Goal: Find specific page/section: Find specific page/section

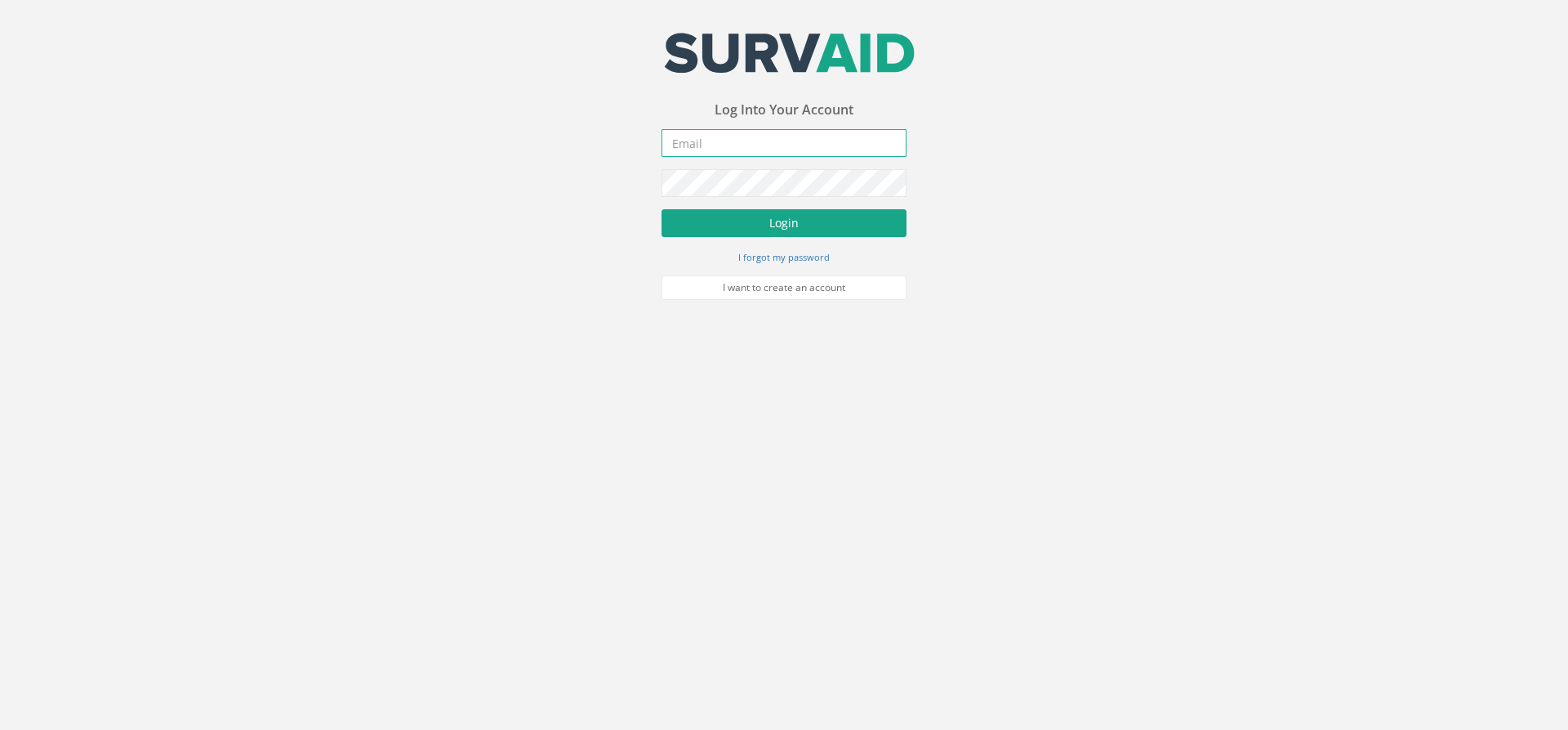
type input "[PERSON_NAME][EMAIL_ADDRESS][PERSON_NAME][DOMAIN_NAME]"
click at [817, 230] on button "Login" at bounding box center [784, 222] width 245 height 27
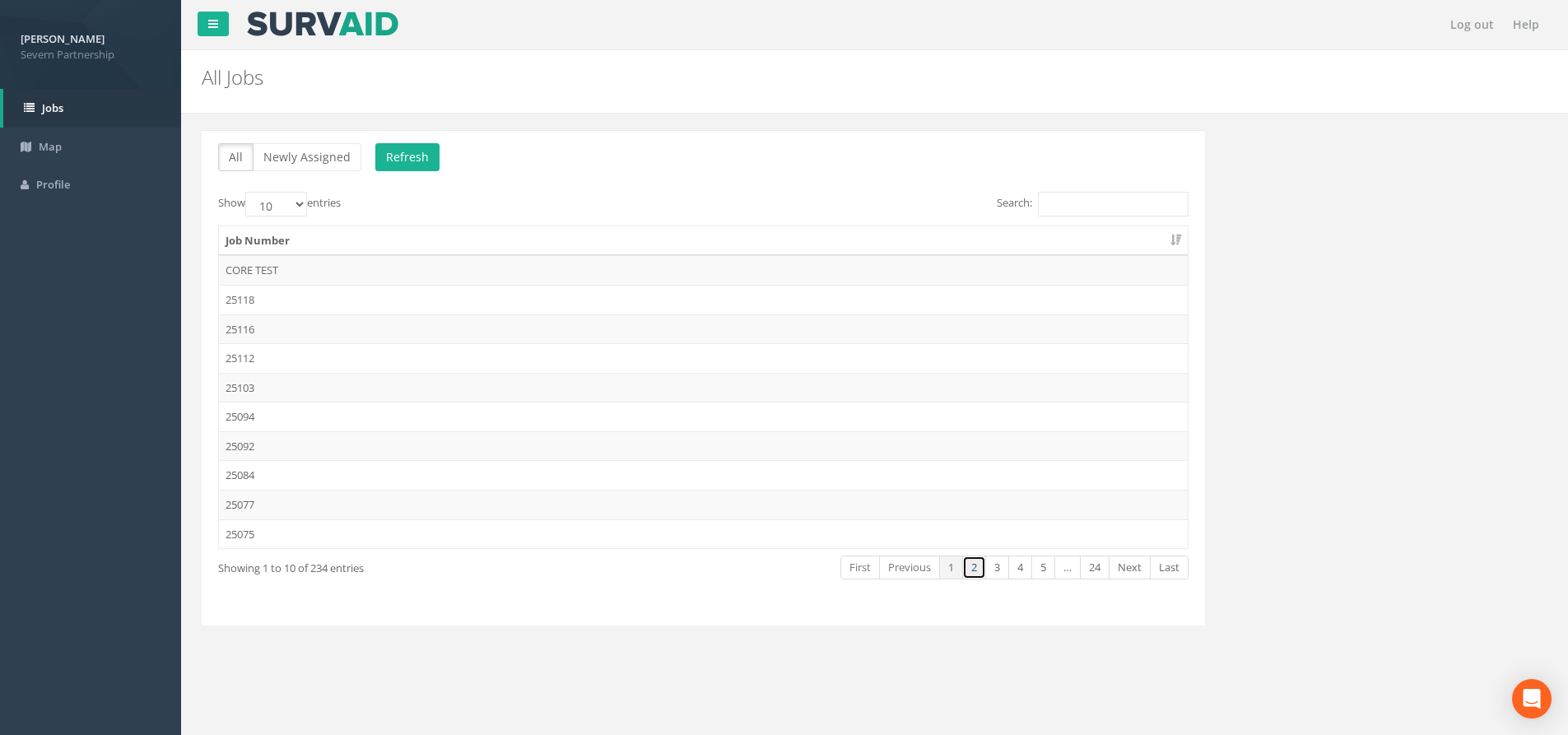
click at [965, 575] on link "2" at bounding box center [974, 567] width 24 height 24
click at [331, 421] on td "25049" at bounding box center [703, 416] width 969 height 29
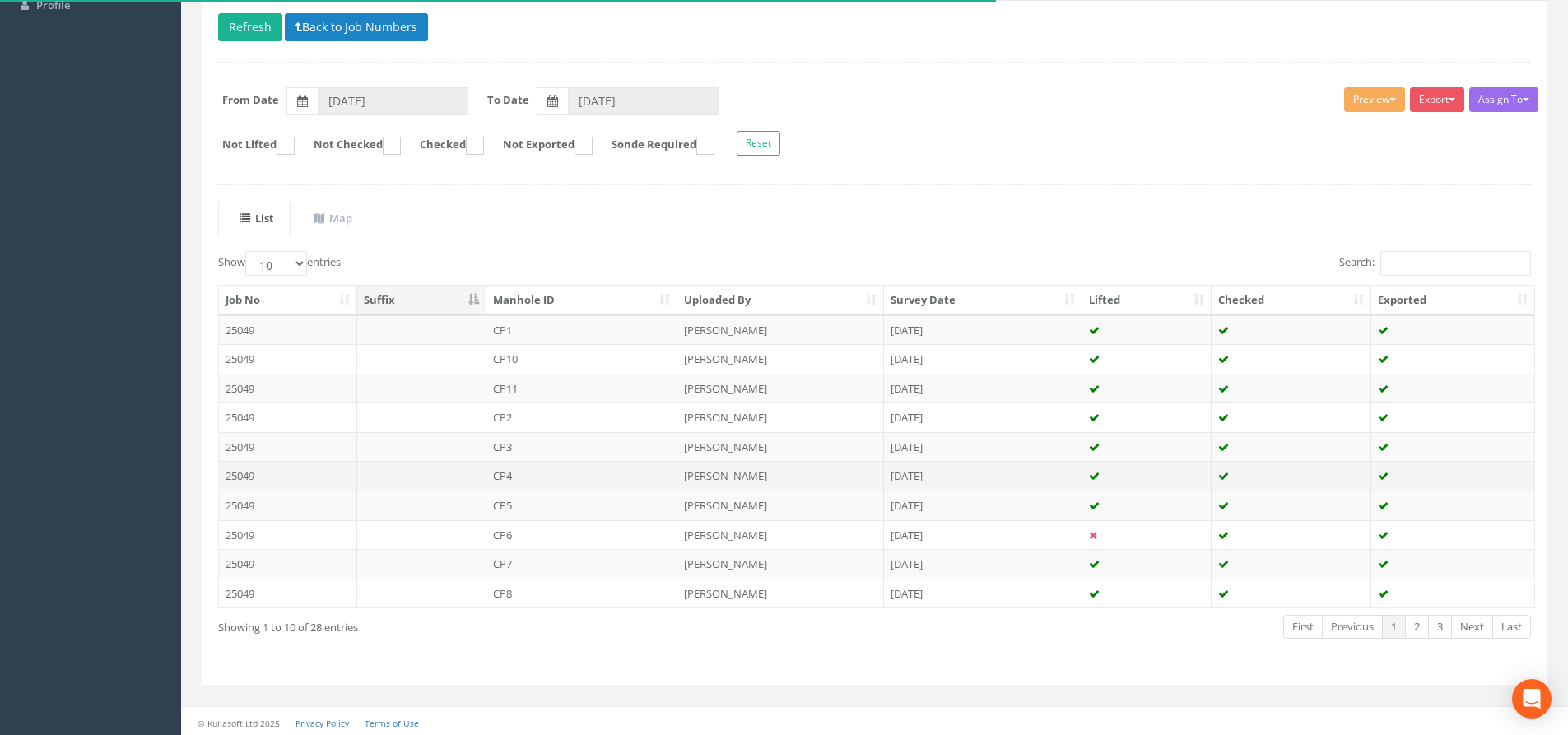
scroll to position [183, 0]
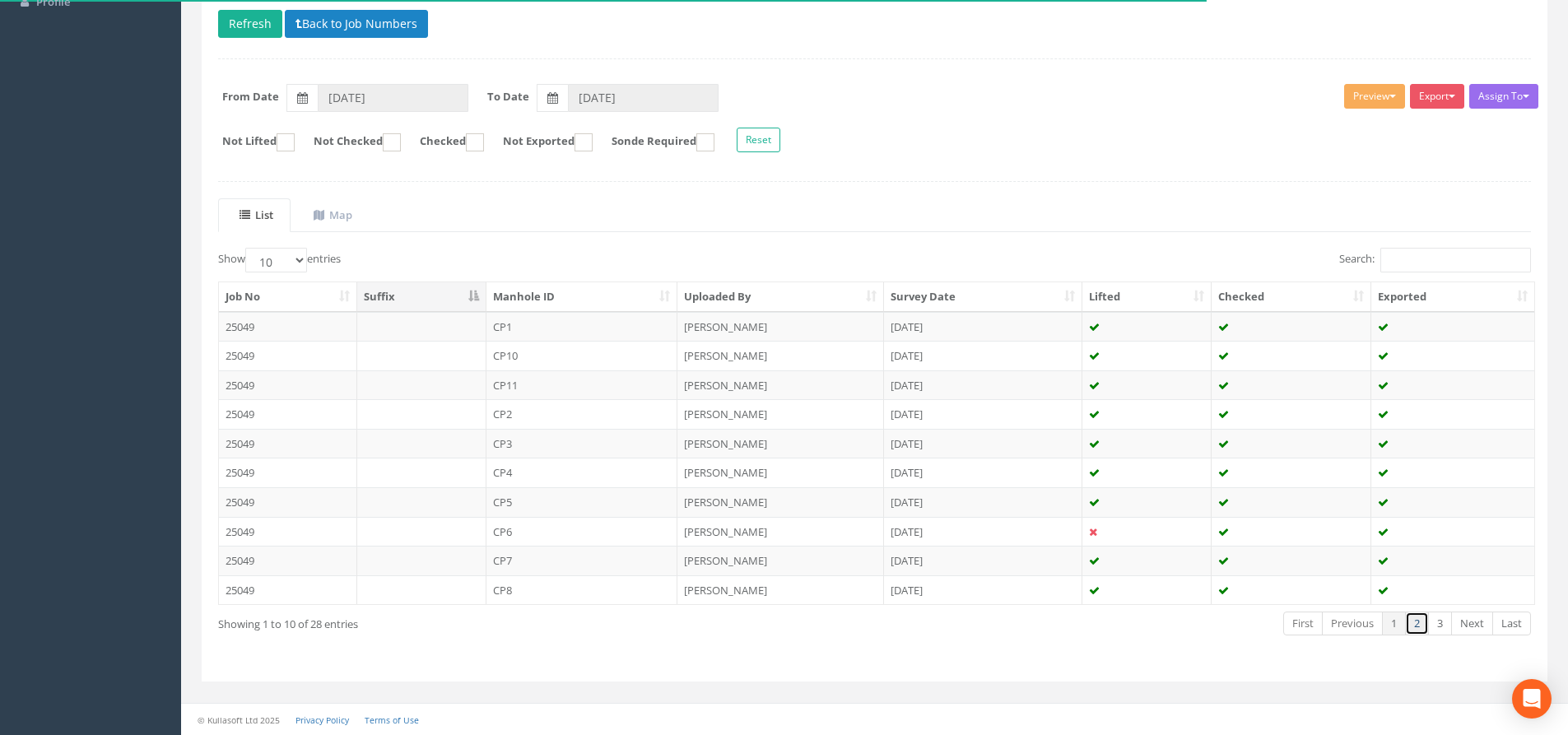
click at [1415, 629] on link "2" at bounding box center [1417, 623] width 24 height 24
click at [1439, 630] on link "3" at bounding box center [1440, 623] width 24 height 24
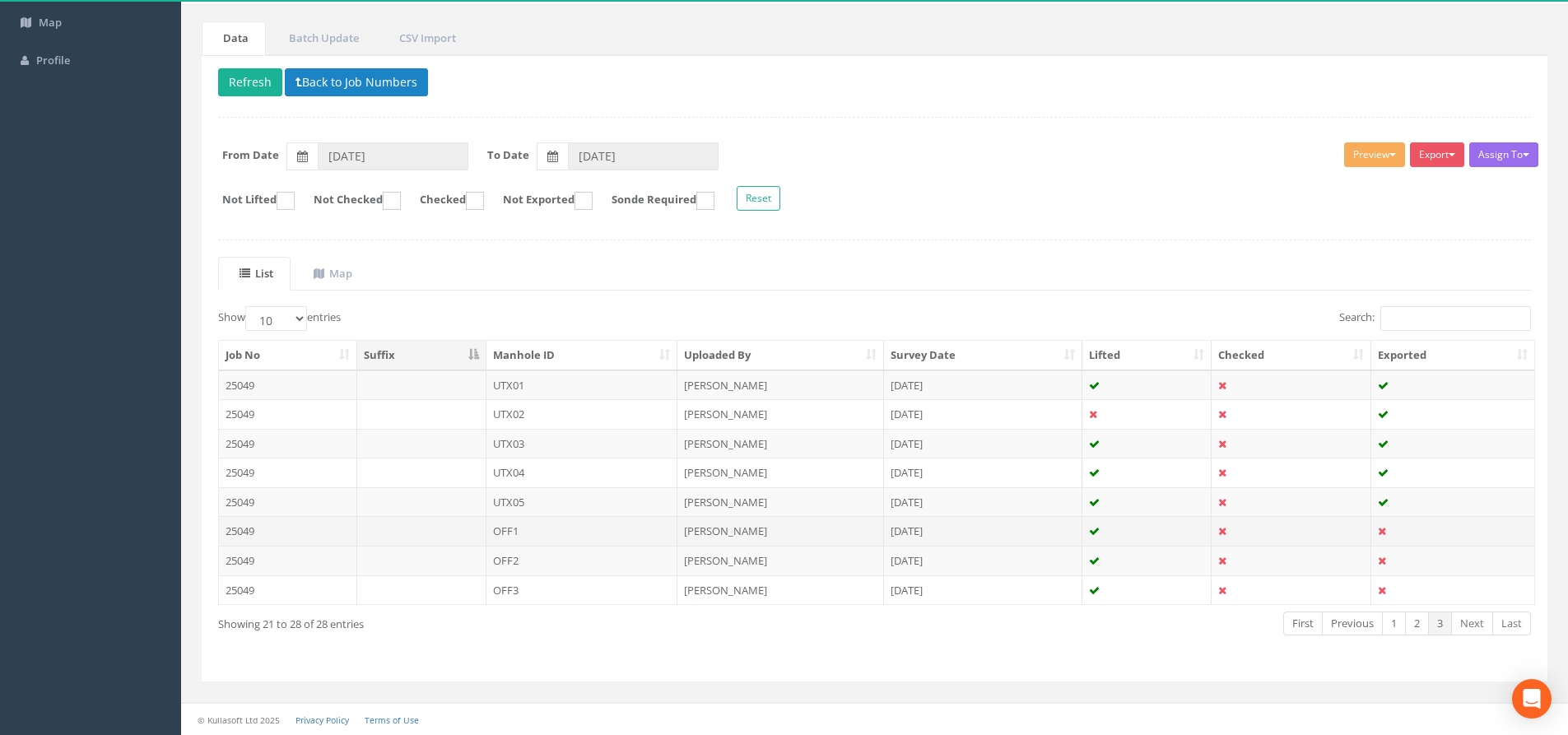
click at [556, 537] on td "OFF1" at bounding box center [582, 530] width 192 height 29
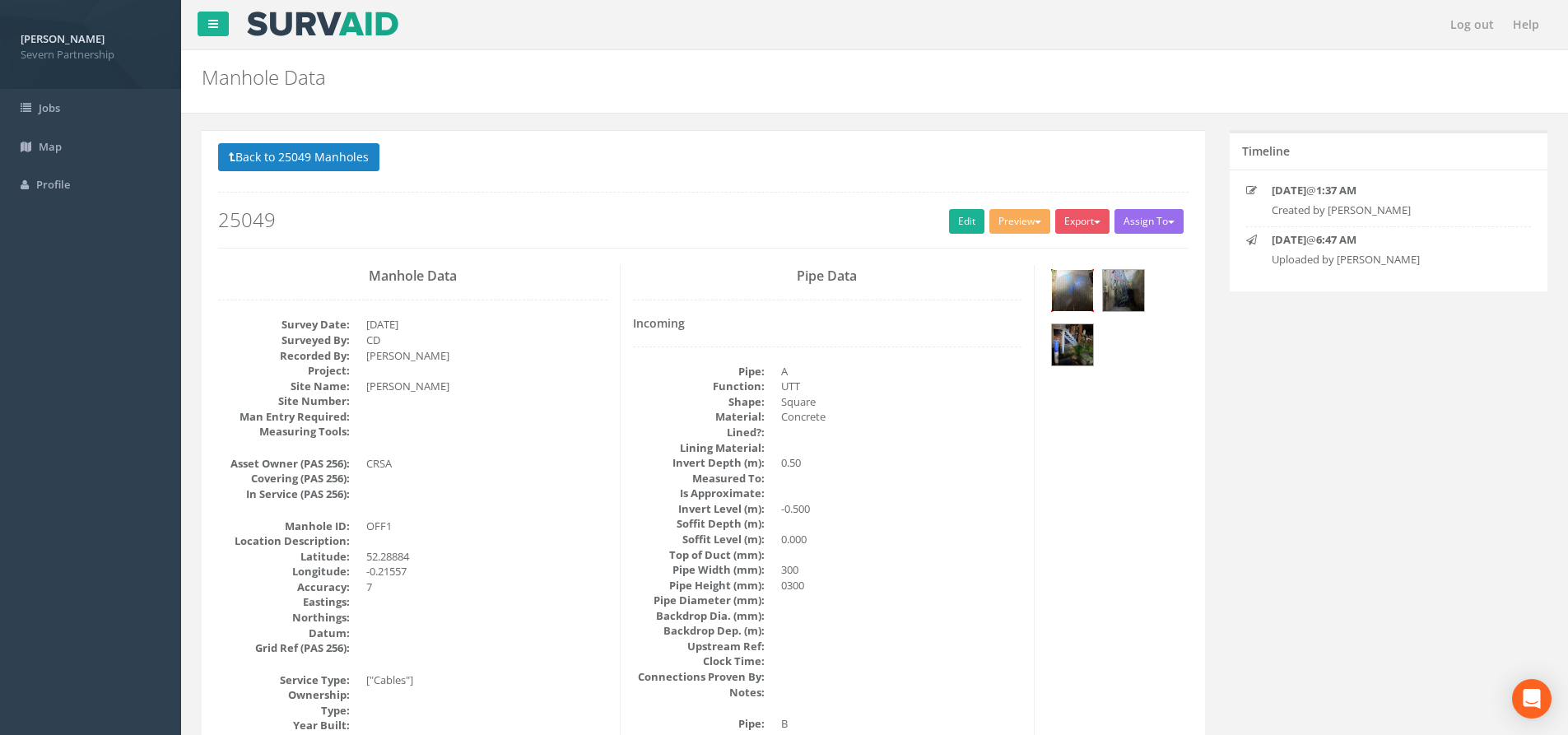
click at [1078, 286] on img at bounding box center [1073, 291] width 41 height 41
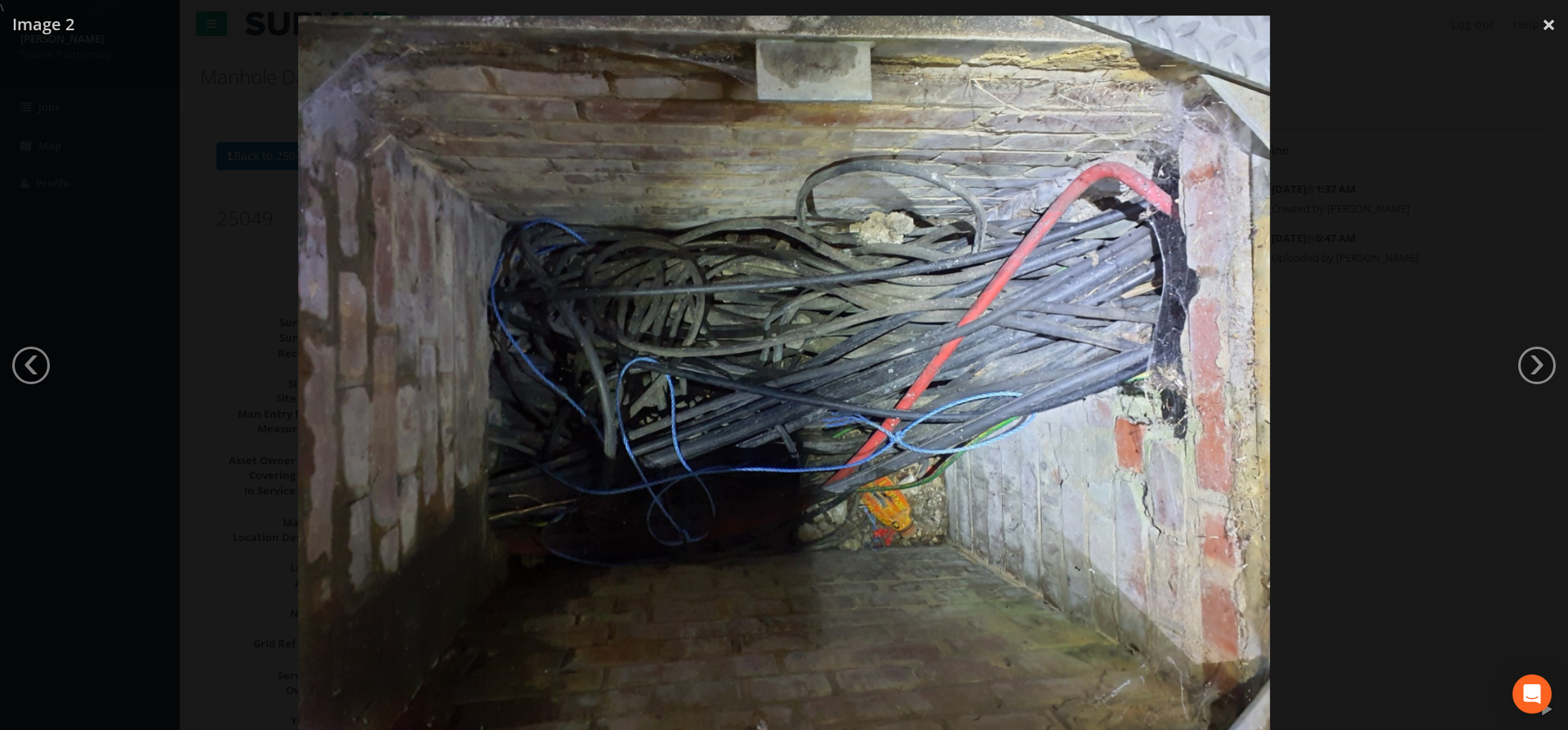
click at [1321, 384] on div at bounding box center [784, 381] width 1568 height 730
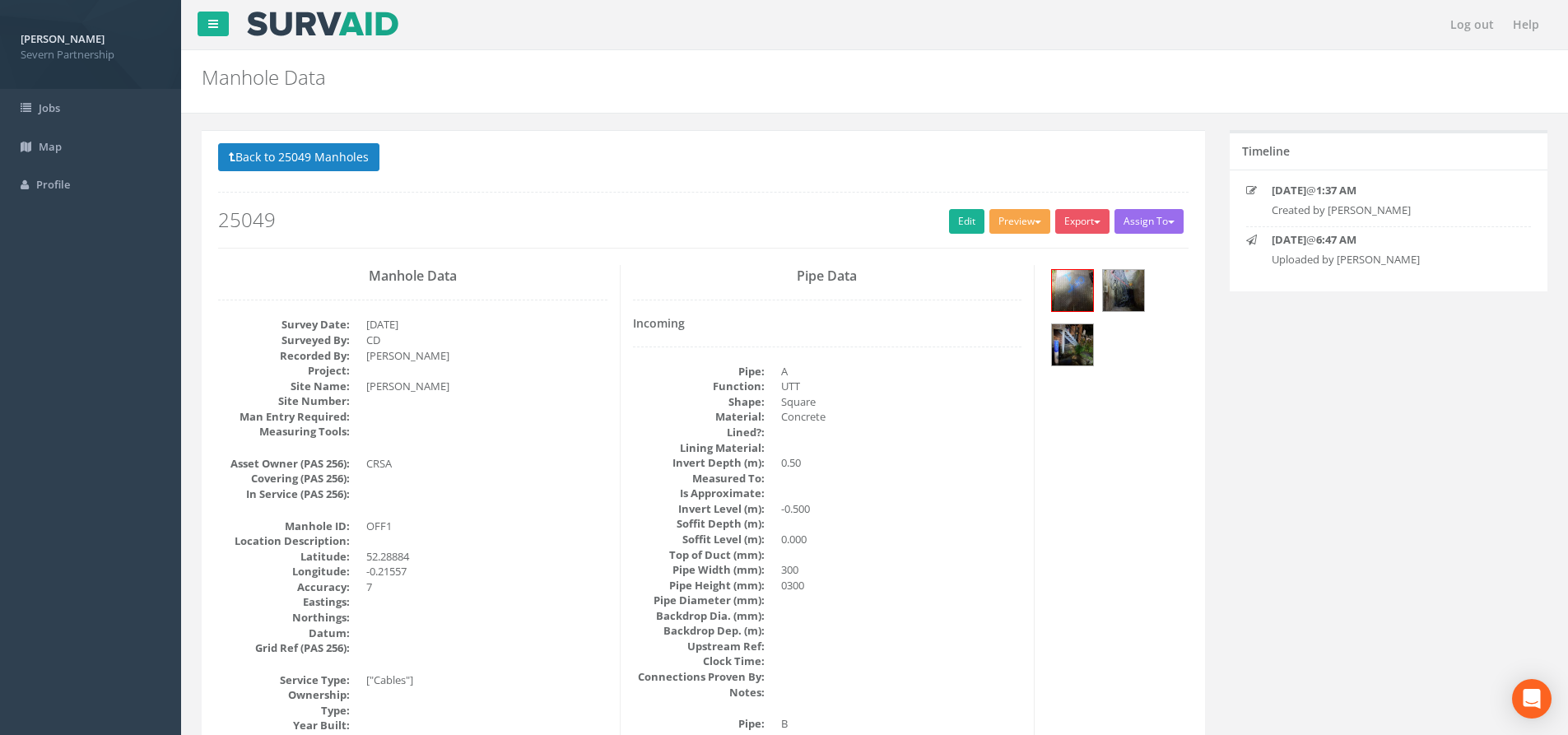
click at [1011, 221] on button "Preview" at bounding box center [1020, 221] width 61 height 25
click at [995, 253] on link "SP Manhole" at bounding box center [990, 255] width 125 height 26
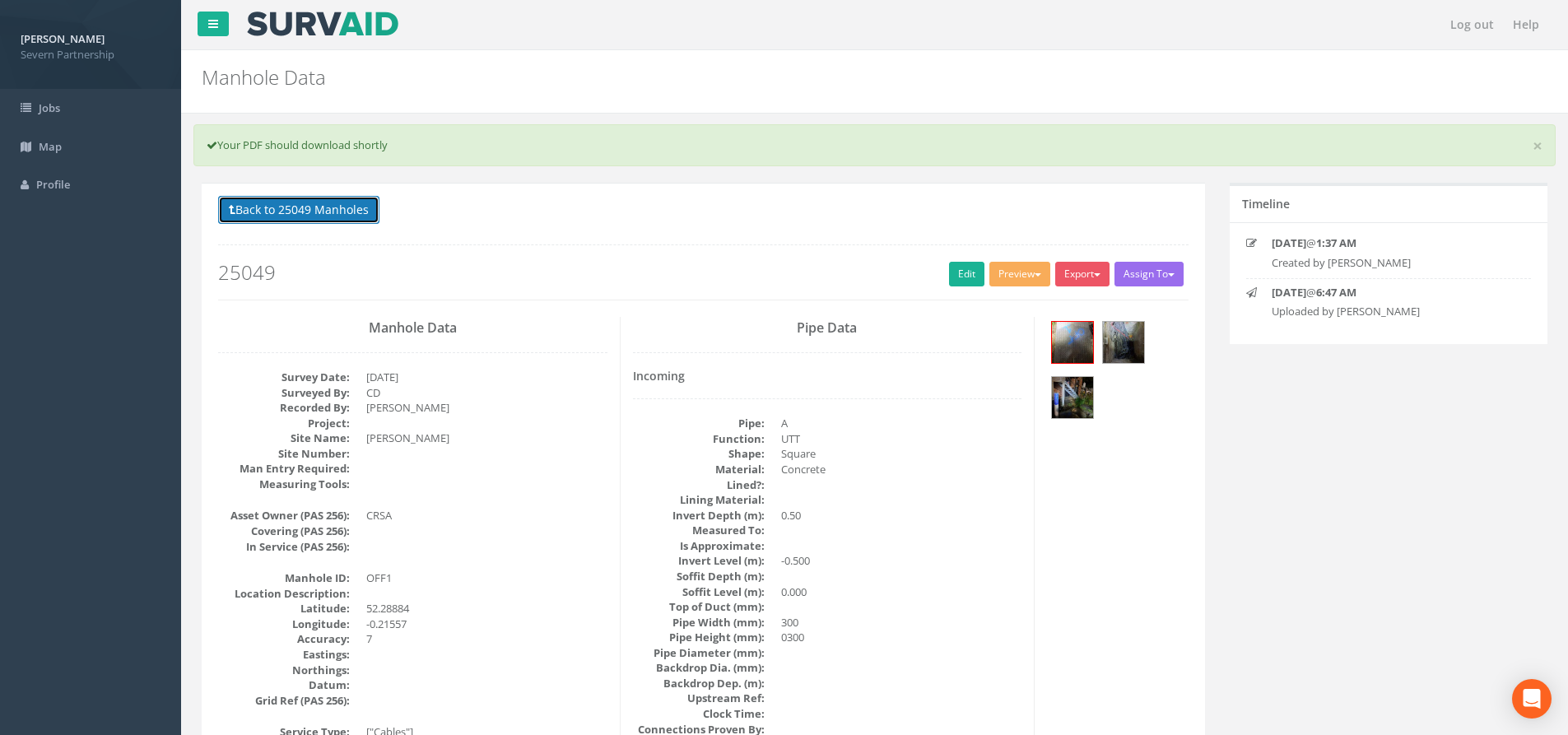
click at [361, 212] on button "Back to 25049 Manholes" at bounding box center [298, 210] width 162 height 28
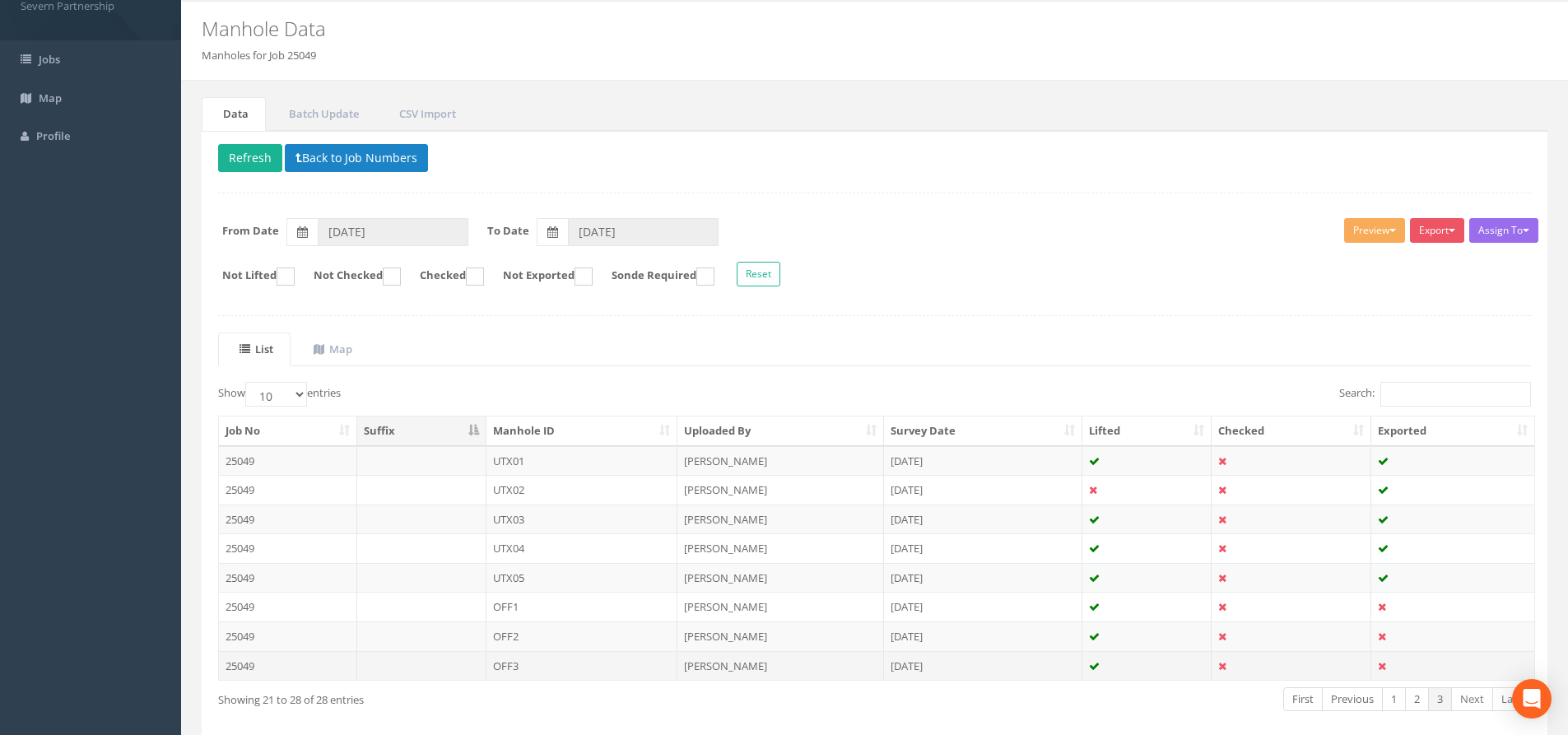
scroll to position [124, 0]
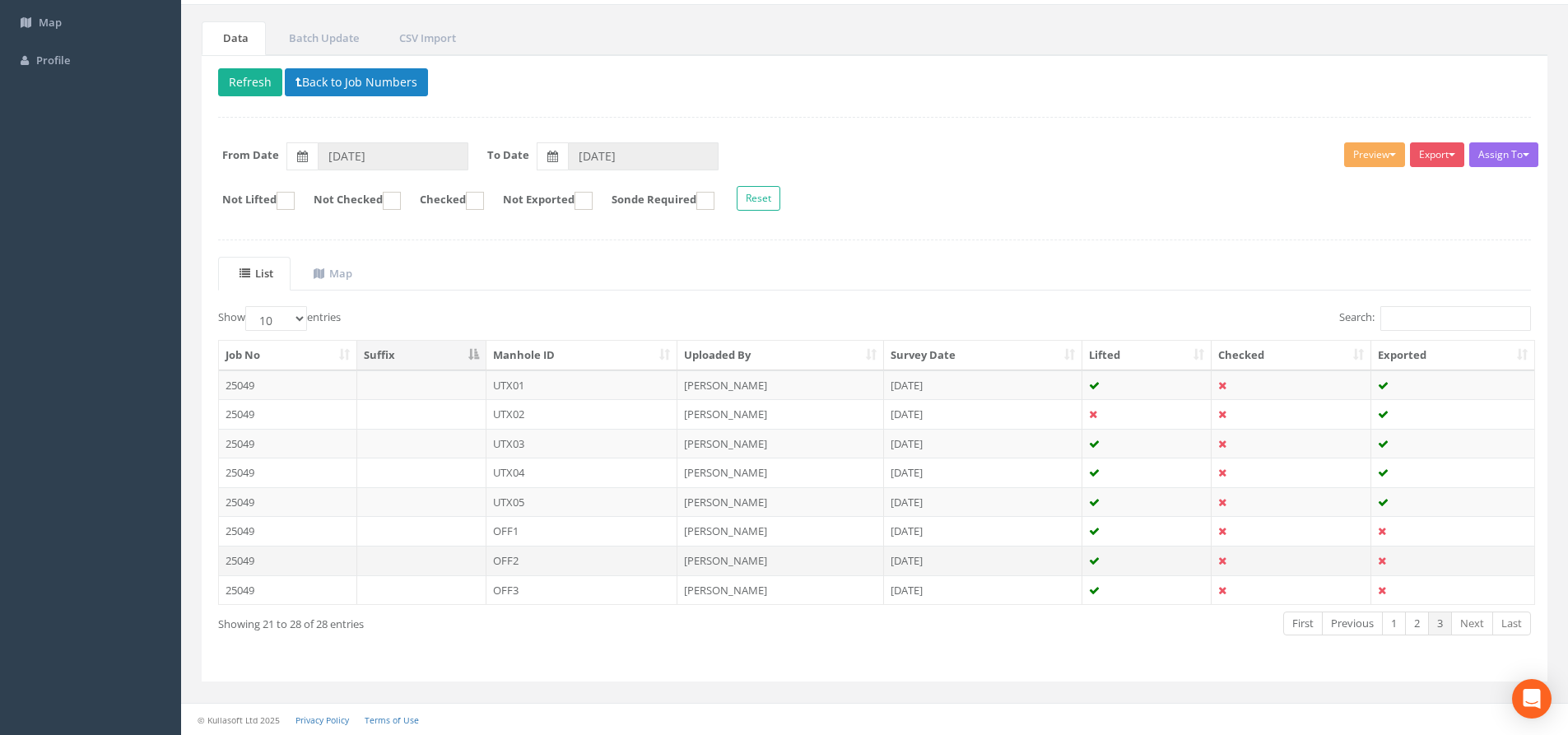
click at [541, 566] on td "OFF2" at bounding box center [582, 560] width 192 height 29
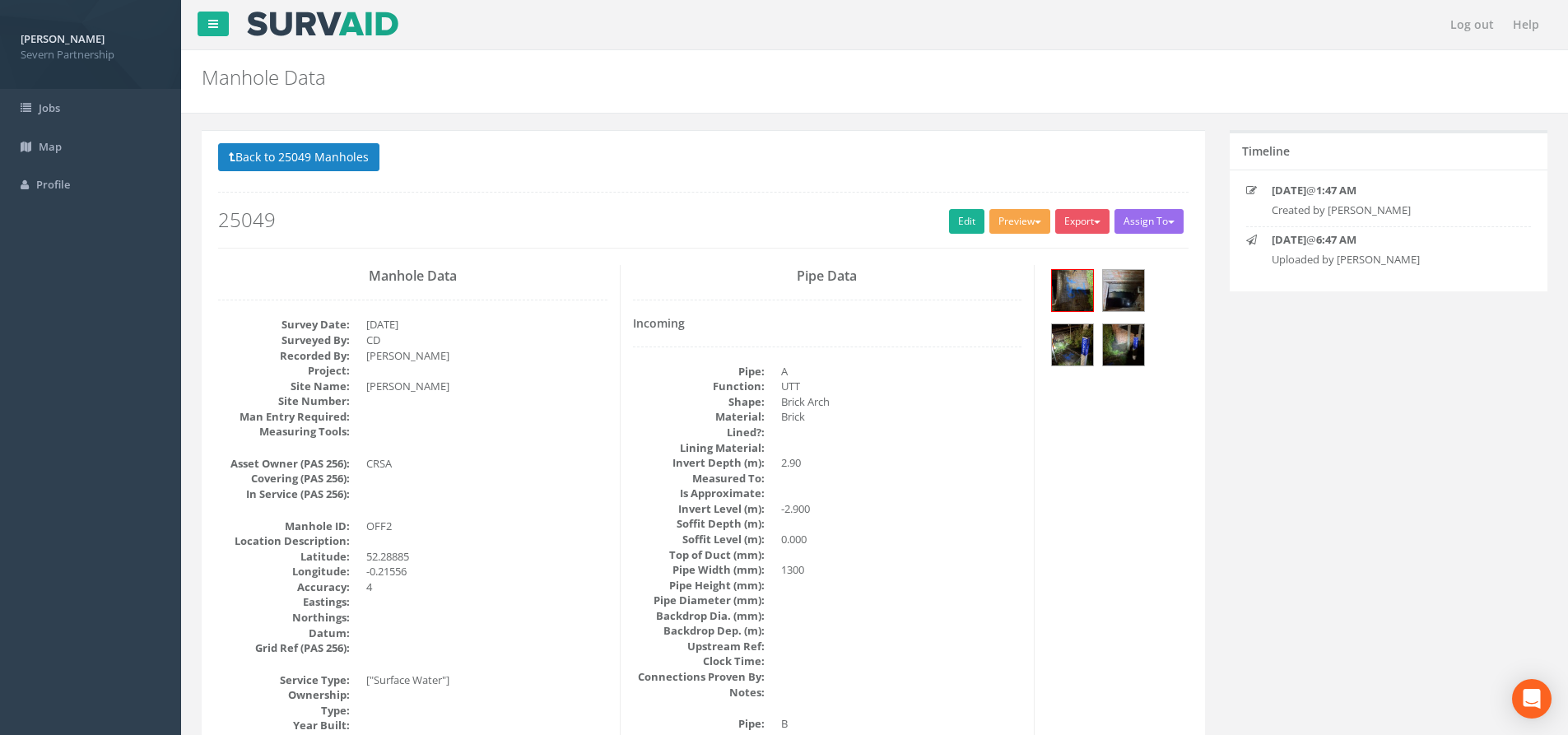
click at [997, 218] on button "Preview" at bounding box center [1020, 221] width 61 height 25
click at [977, 263] on link "SP Manhole" at bounding box center [990, 255] width 125 height 26
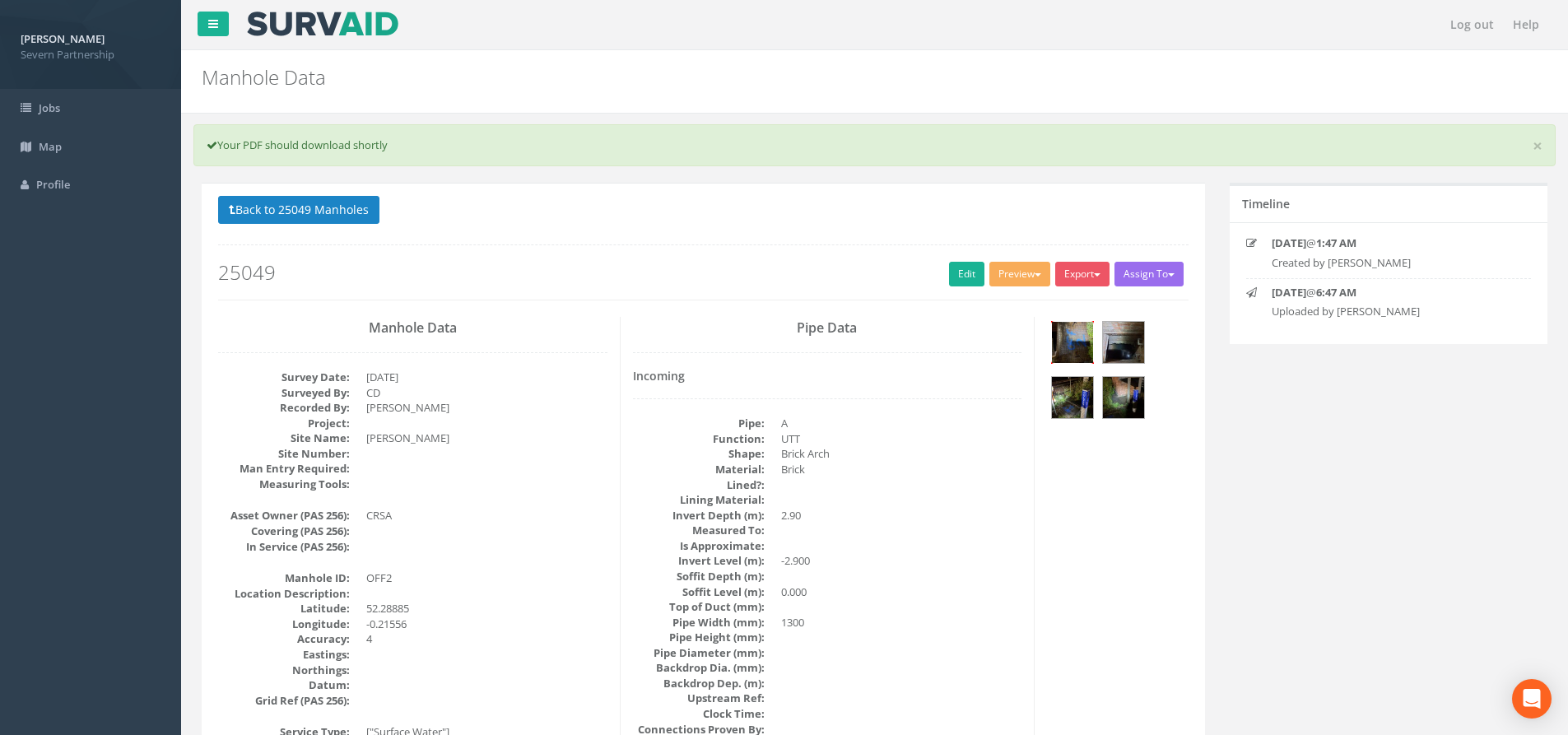
click at [1075, 339] on img at bounding box center [1073, 343] width 41 height 41
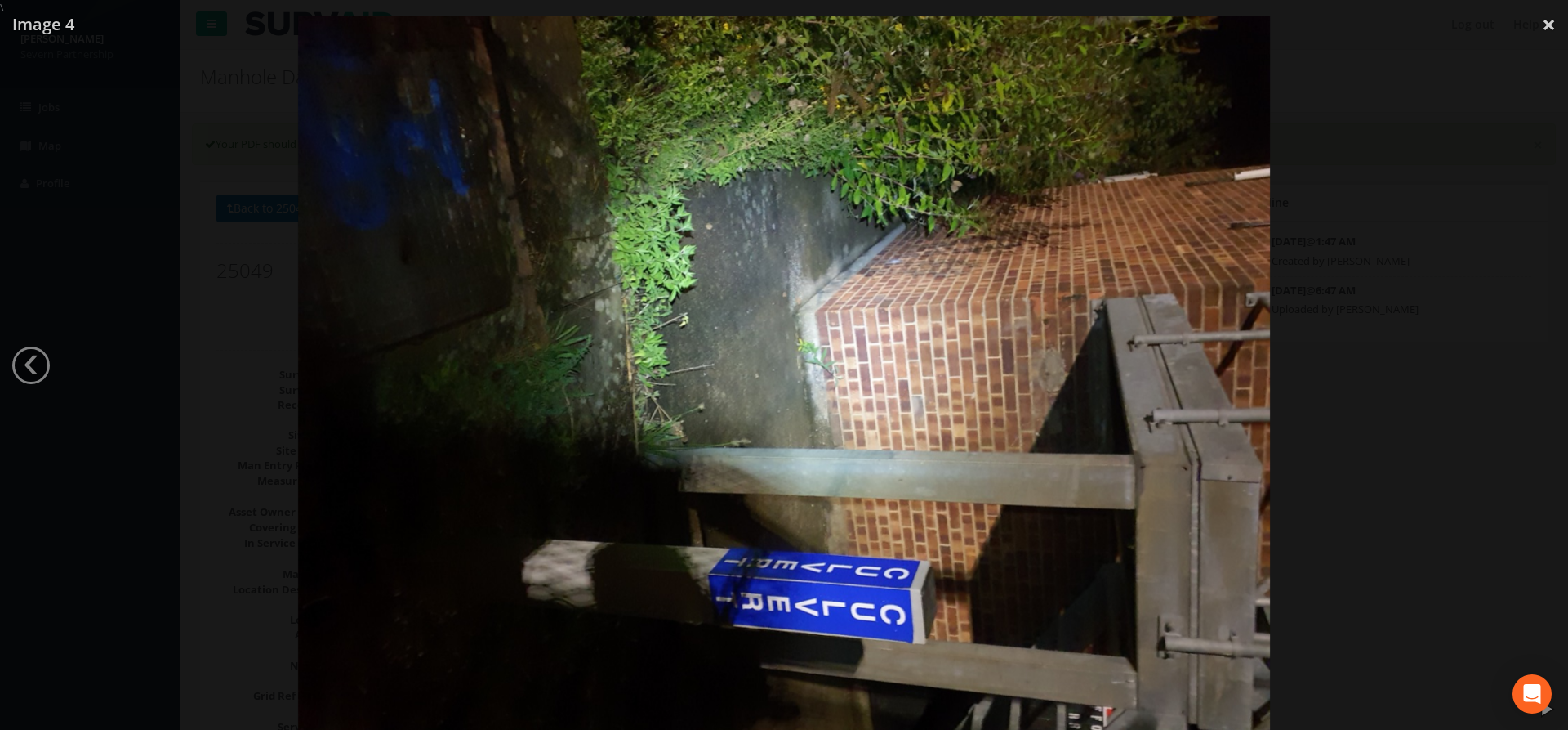
click at [1457, 274] on div at bounding box center [784, 381] width 1568 height 730
